Goal: Find contact information: Find contact information

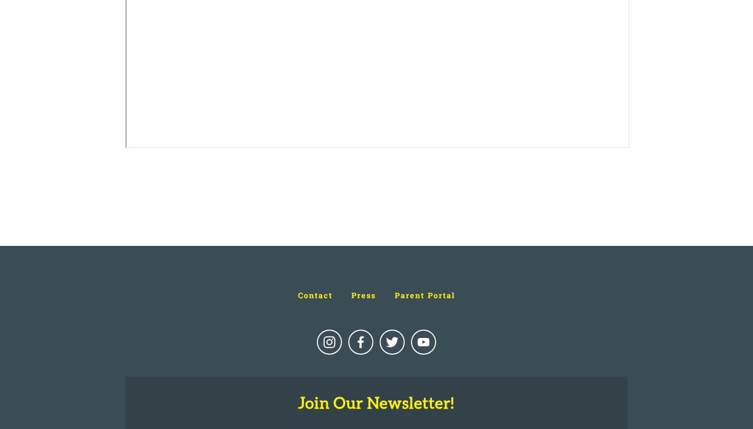
scroll to position [1044, 0]
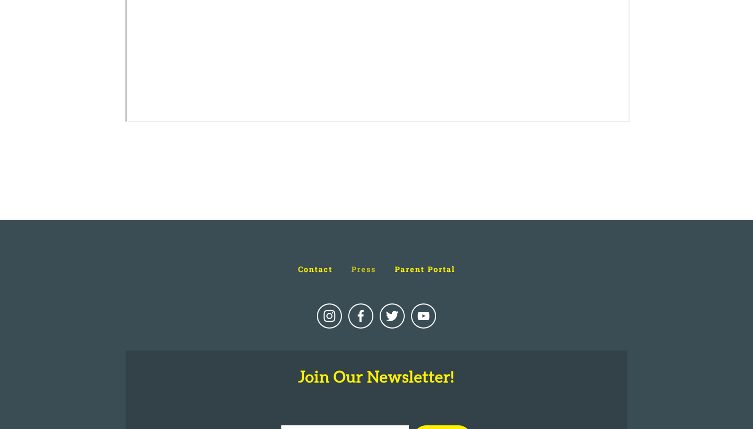
click at [358, 269] on span "Press" at bounding box center [363, 269] width 25 height 10
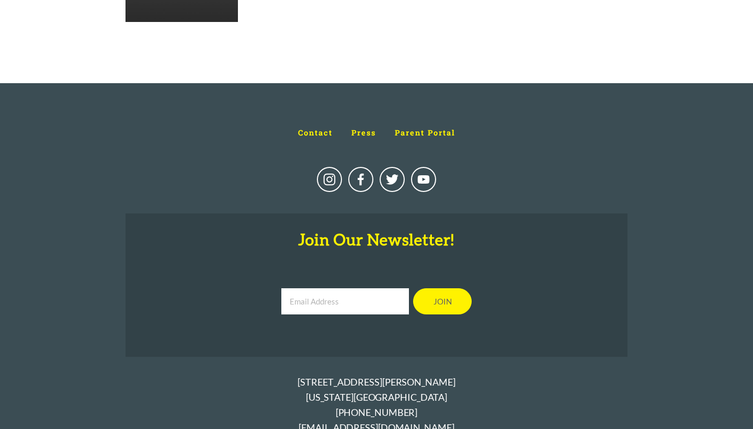
scroll to position [2199, 0]
click at [315, 129] on span "Contact" at bounding box center [315, 133] width 35 height 10
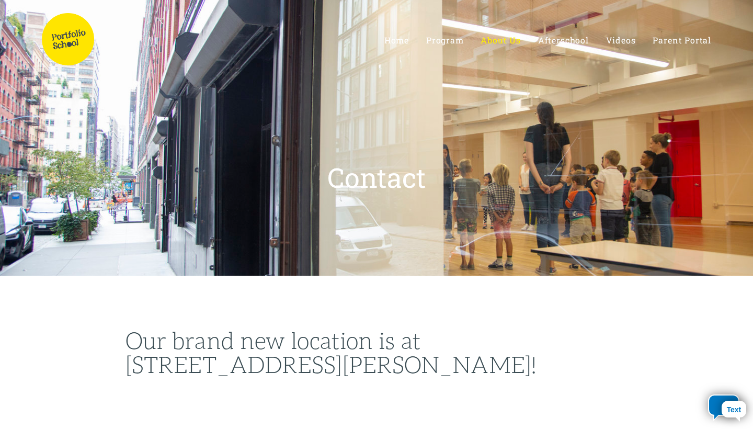
select select "US"
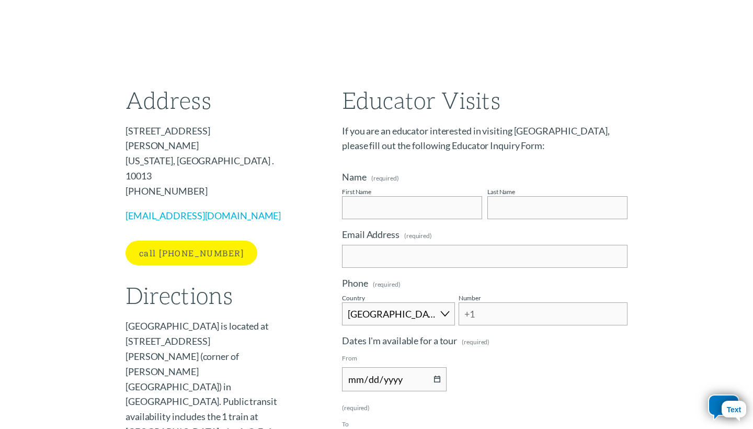
scroll to position [565, 0]
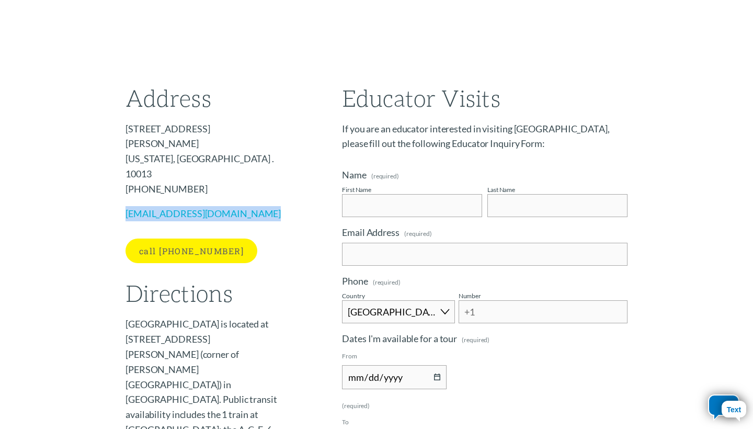
drag, startPoint x: 265, startPoint y: 158, endPoint x: 121, endPoint y: 158, distance: 144.3
click at [121, 158] on div "Address [STREET_ADDRESS][PERSON_NAME][US_STATE] . 10013 212-226-8252 [EMAIL_ADD…" at bounding box center [203, 153] width 173 height 153
copy p "[EMAIL_ADDRESS][DOMAIN_NAME] ﻿"
